Goal: Task Accomplishment & Management: Manage account settings

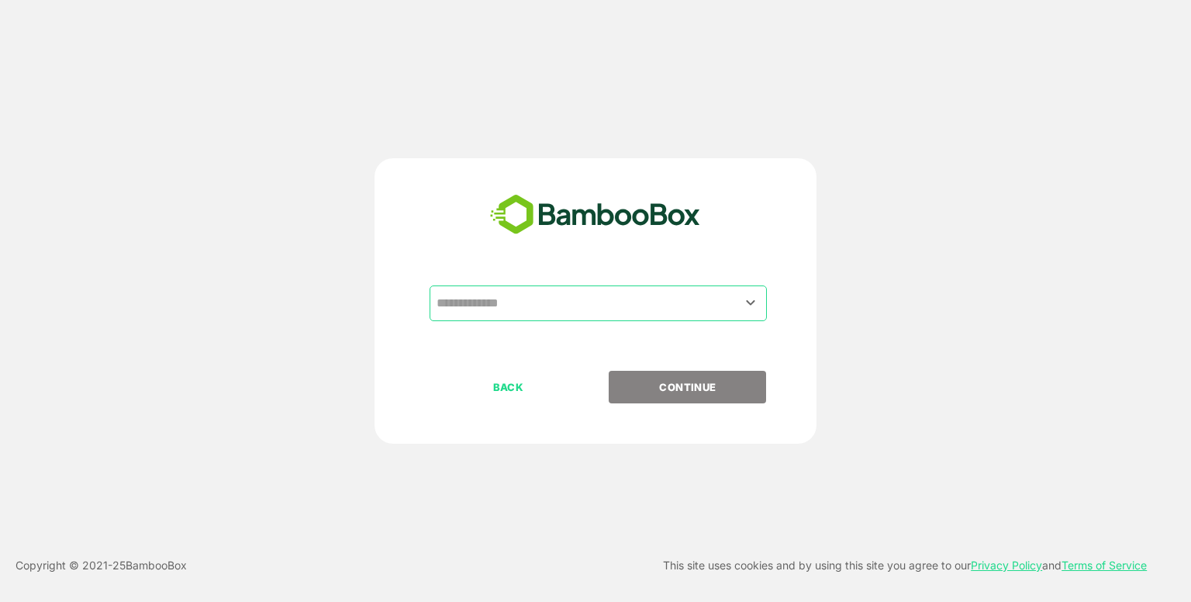
click at [475, 299] on input "text" at bounding box center [598, 302] width 331 height 29
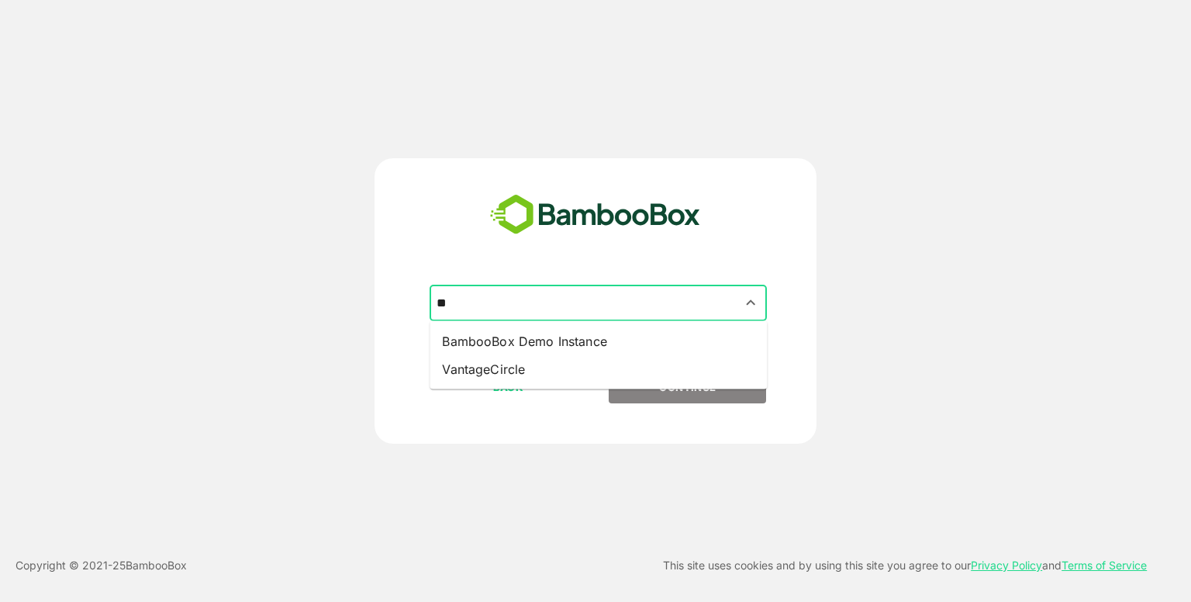
type input "*"
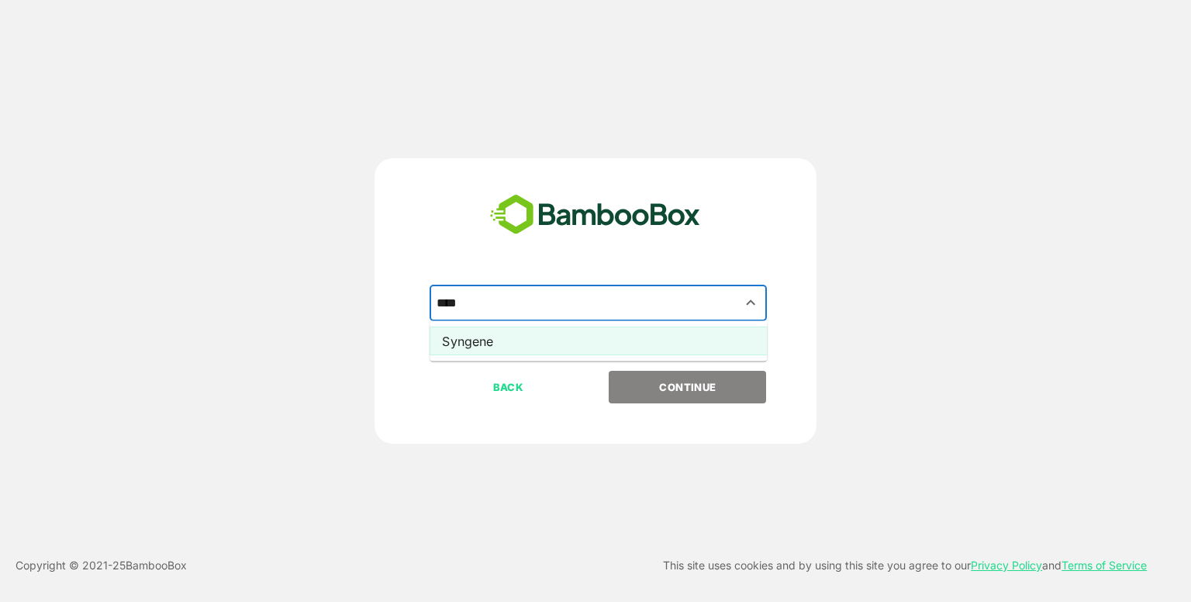
click at [475, 340] on li "Syngene" at bounding box center [598, 341] width 337 height 28
type input "*"
click at [475, 340] on li "SPECTRA VISION" at bounding box center [598, 341] width 337 height 28
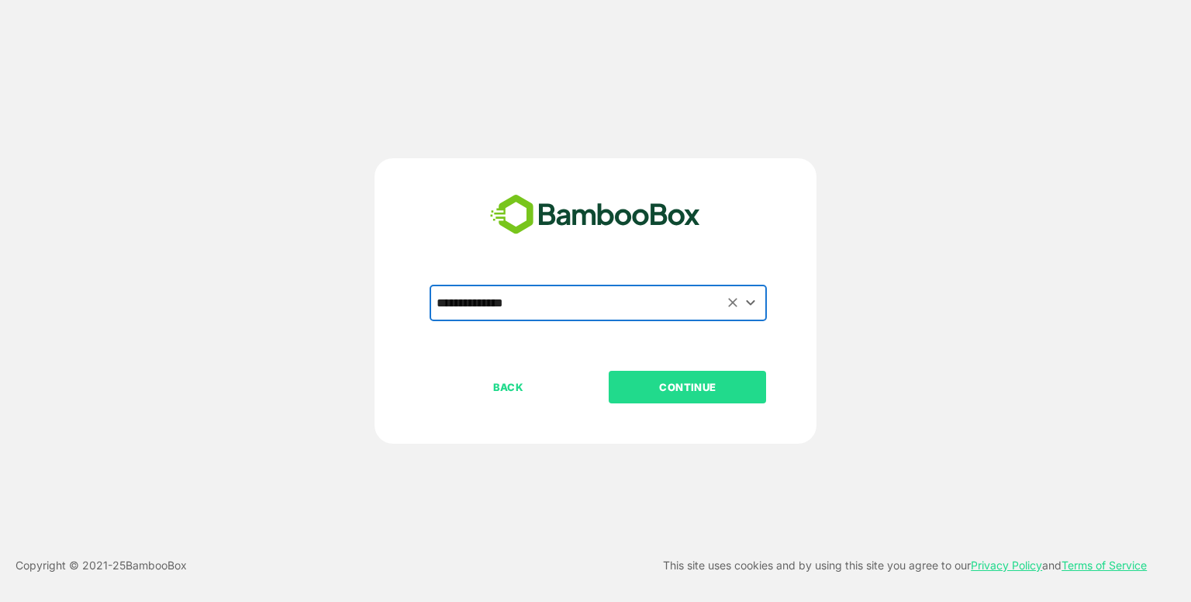
type input "**********"
click at [475, 382] on p "CONTINUE" at bounding box center [687, 386] width 155 height 17
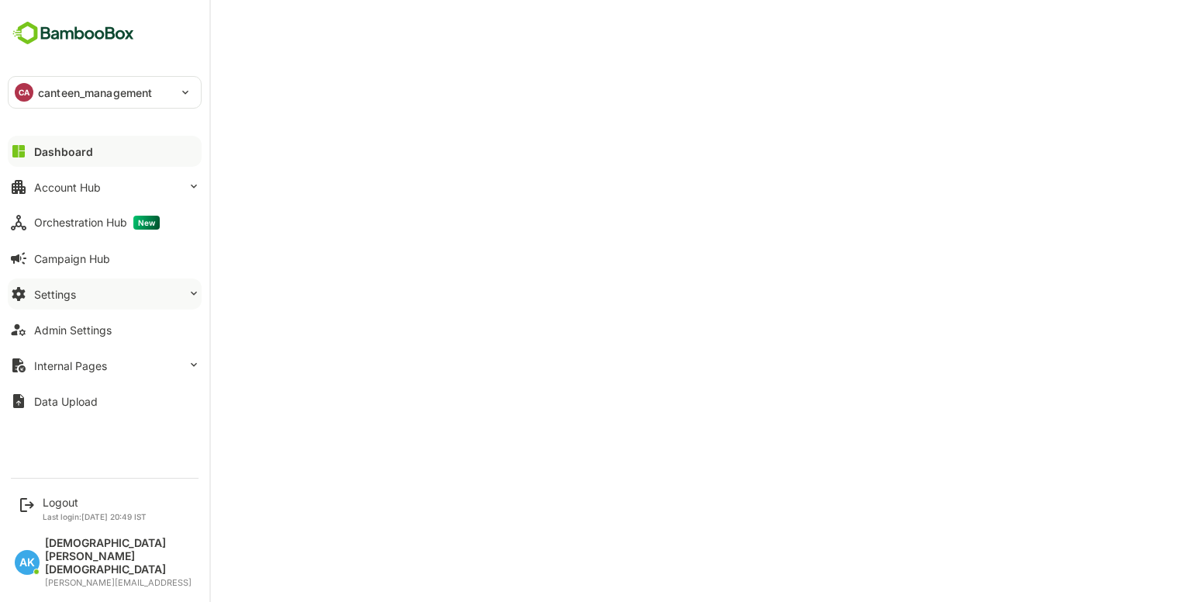
click at [110, 289] on button "Settings" at bounding box center [105, 293] width 194 height 31
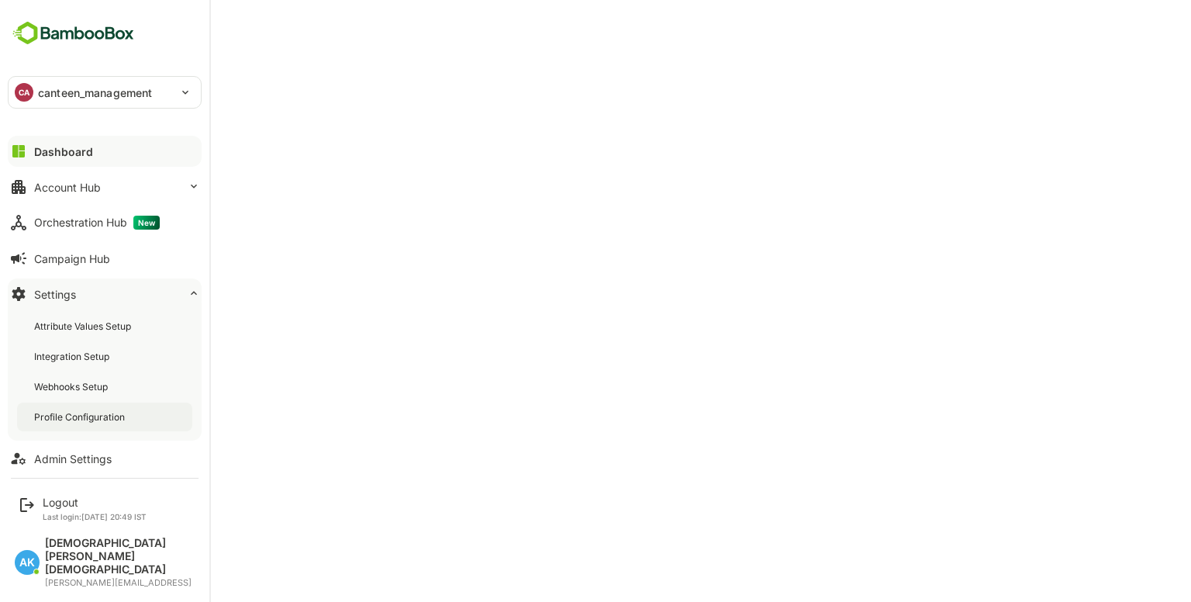
click at [68, 414] on div "Profile Configuration" at bounding box center [81, 416] width 94 height 13
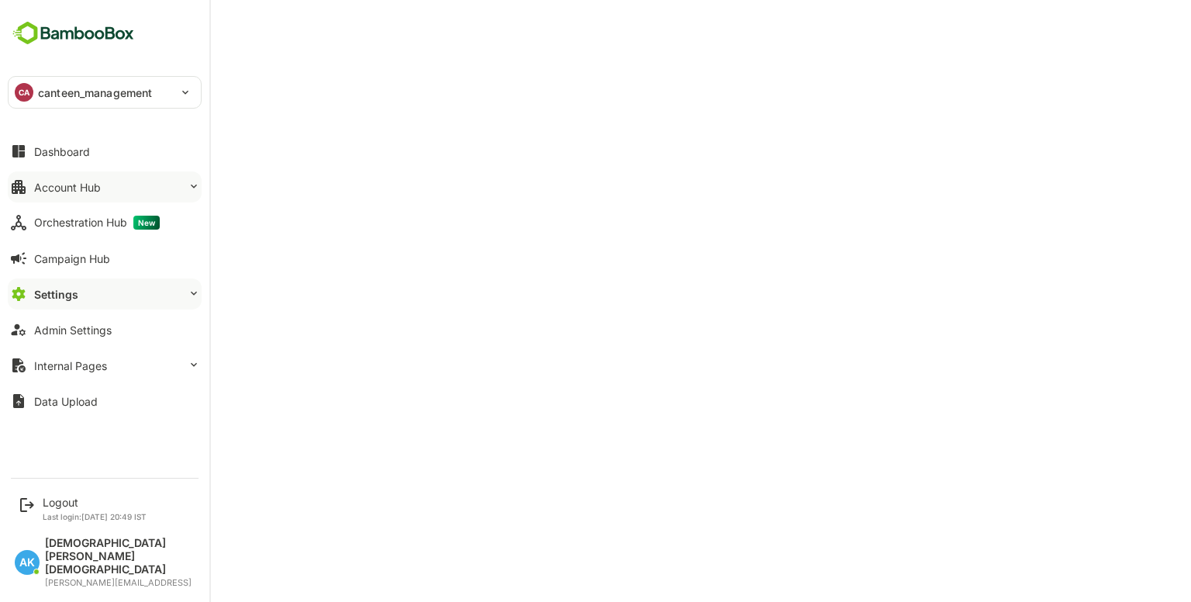
click at [118, 196] on button "Account Hub" at bounding box center [105, 186] width 194 height 31
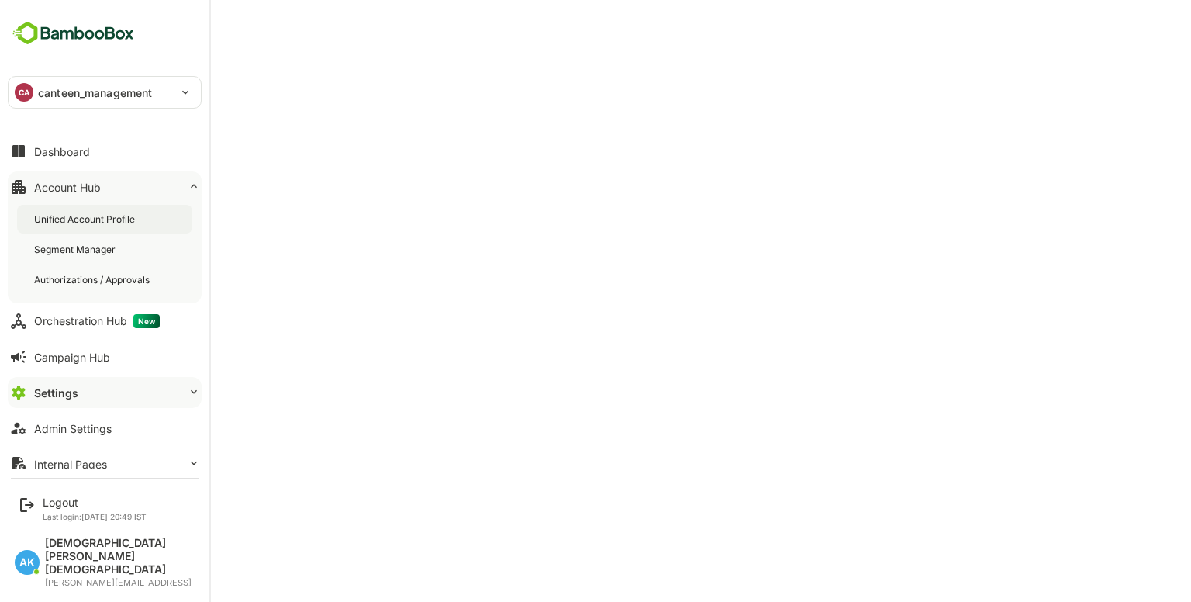
click at [112, 207] on div "Unified Account Profile" at bounding box center [104, 219] width 175 height 29
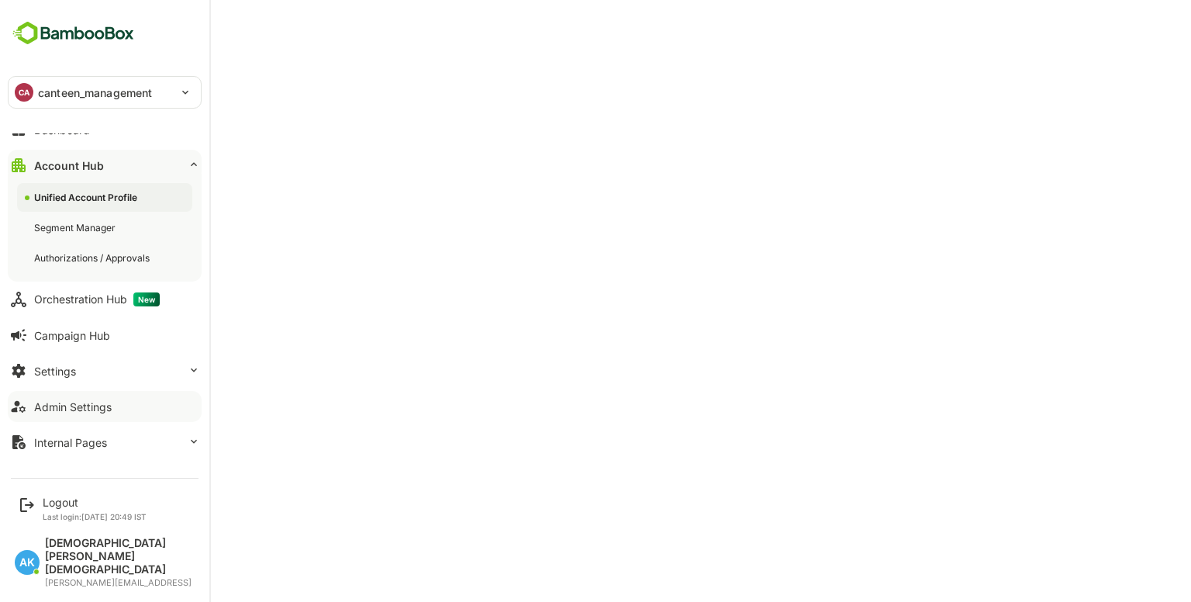
click at [71, 402] on div "Admin Settings" at bounding box center [73, 406] width 78 height 13
